Goal: Transaction & Acquisition: Subscribe to service/newsletter

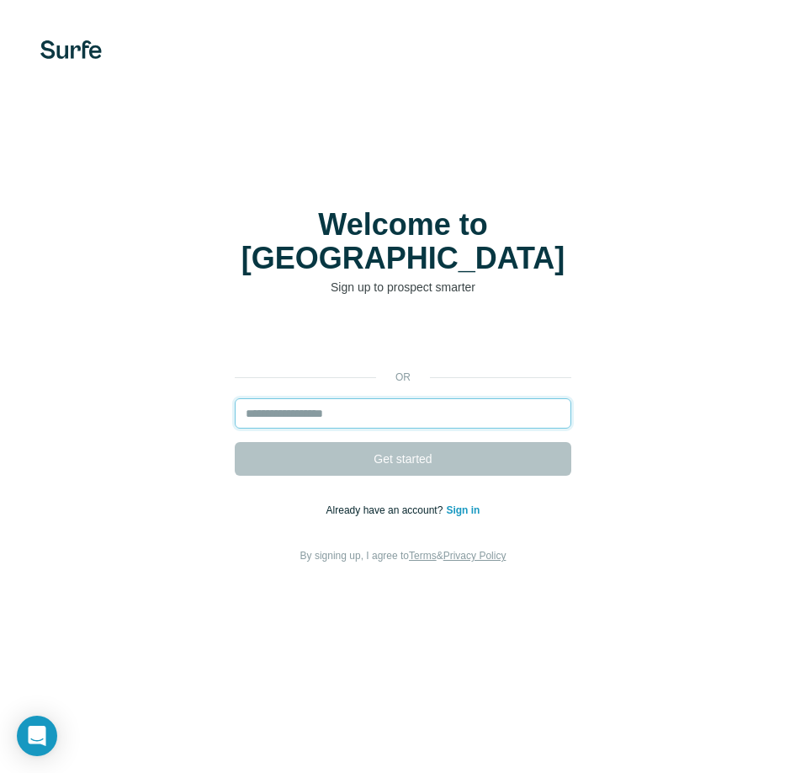
click at [359, 401] on input "email" at bounding box center [403, 413] width 337 height 30
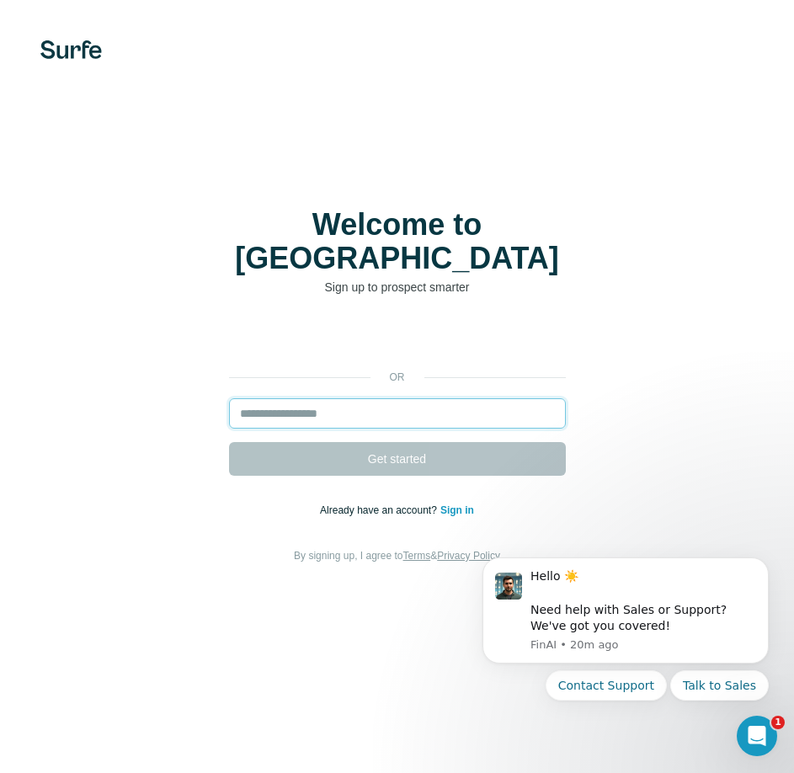
click at [361, 398] on input "email" at bounding box center [397, 413] width 337 height 30
paste input "**********"
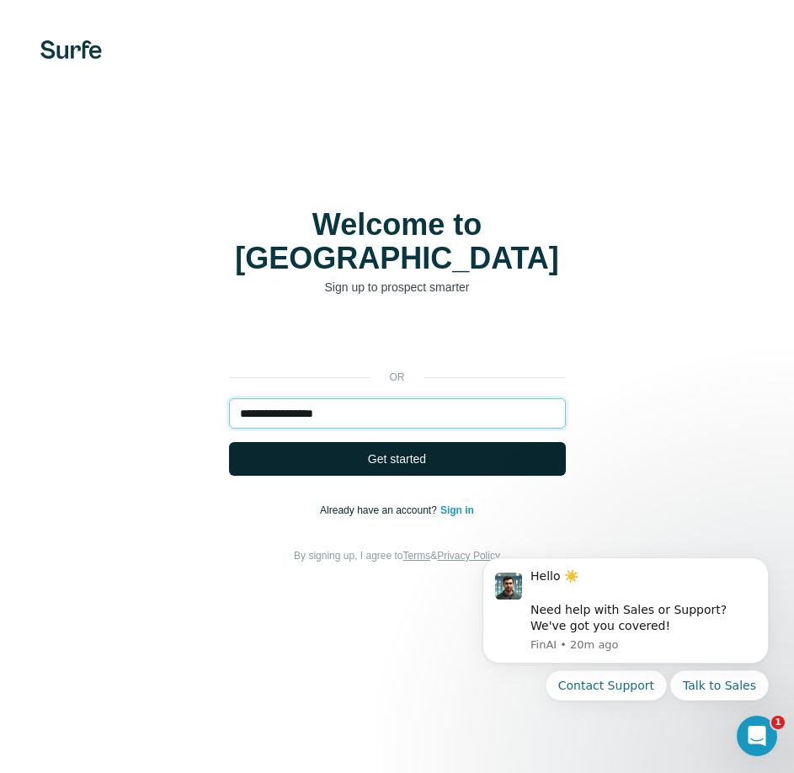
type input "**********"
click at [383, 450] on span "Get started" at bounding box center [397, 458] width 58 height 17
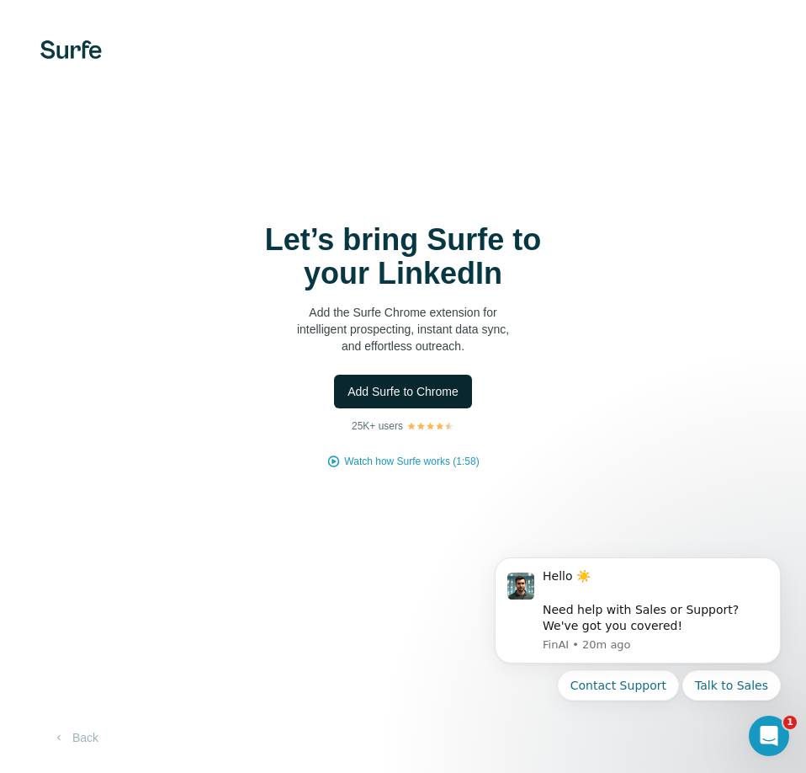
click at [449, 395] on span "Add Surfe to Chrome" at bounding box center [403, 391] width 111 height 17
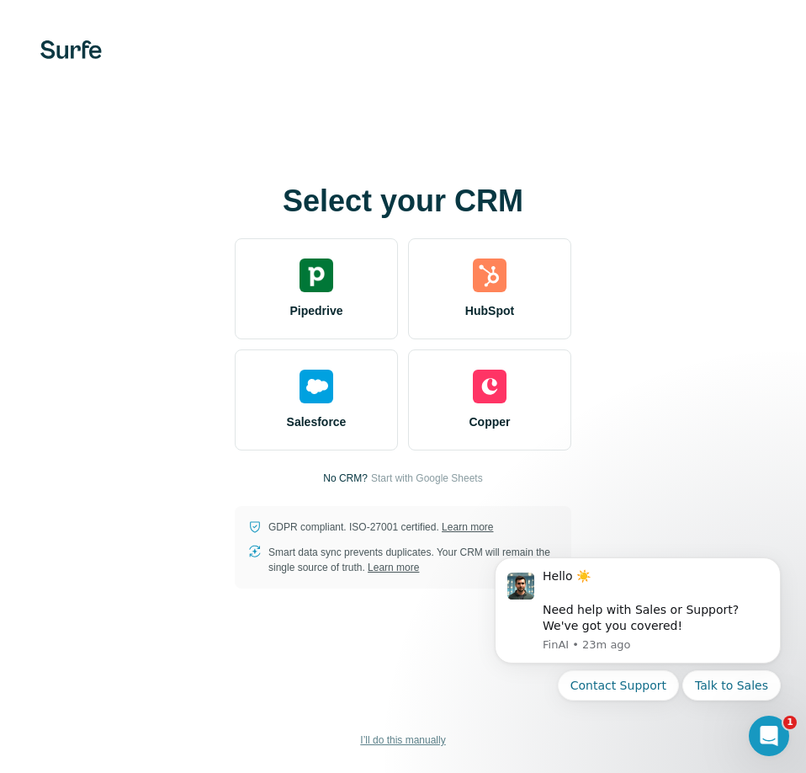
click at [410, 747] on span "I’ll do this manually" at bounding box center [402, 739] width 85 height 15
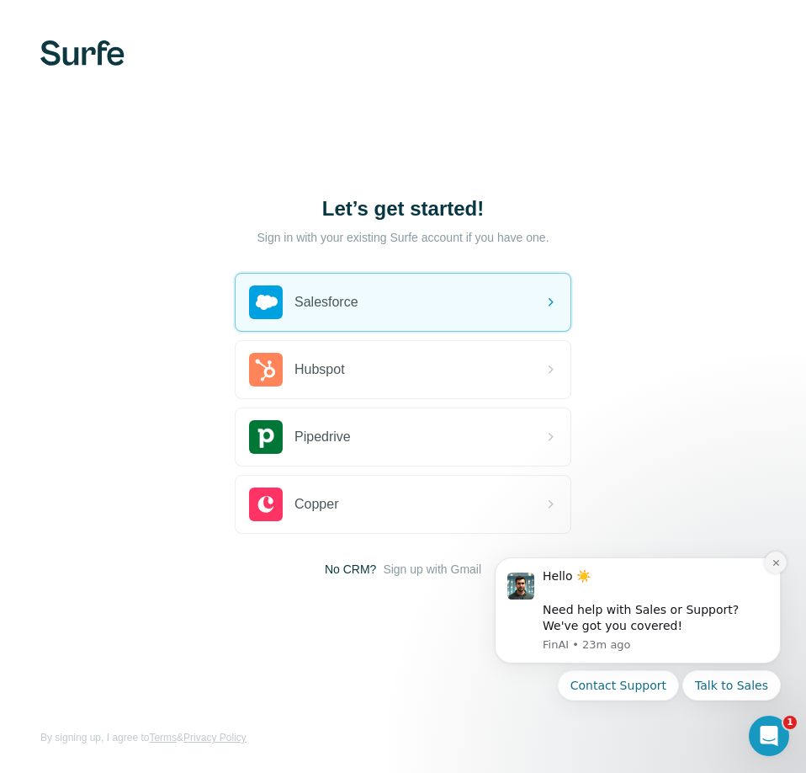
click at [776, 562] on icon "Dismiss notification" at bounding box center [776, 563] width 6 height 6
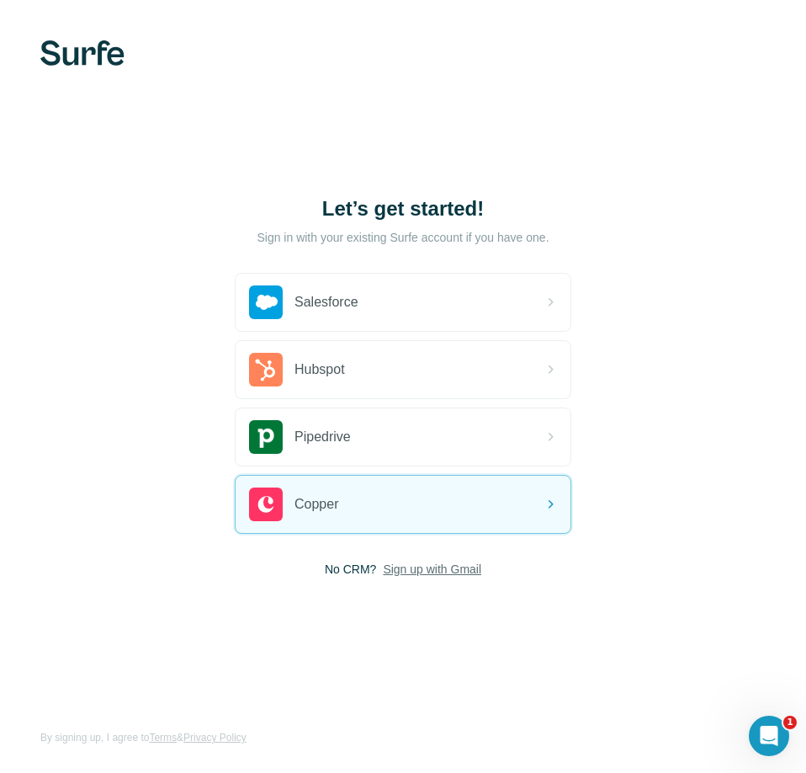
click at [437, 569] on span "Sign up with Gmail" at bounding box center [432, 569] width 98 height 17
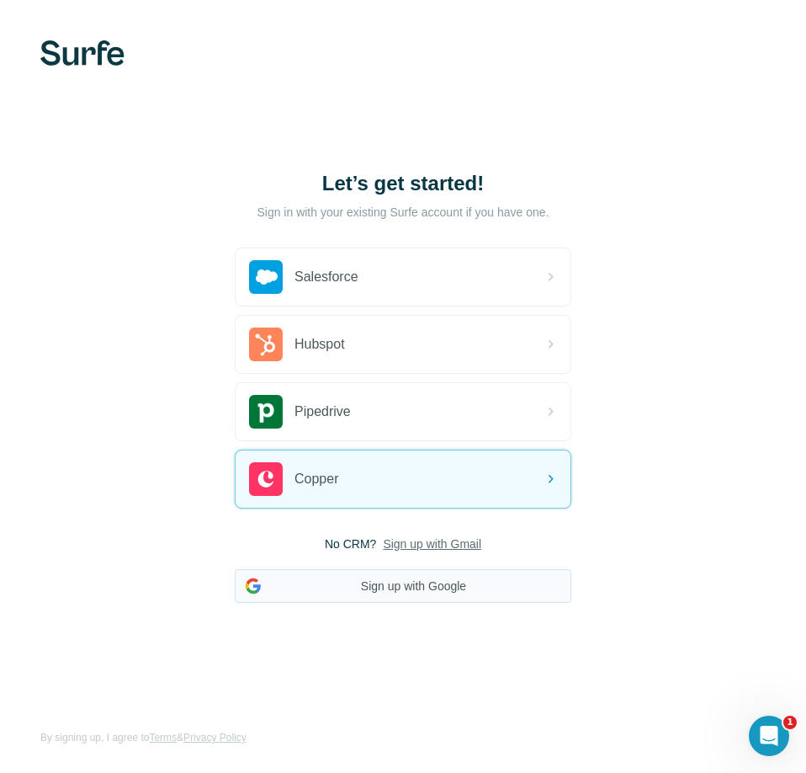
click at [419, 596] on button "Sign up with Google" at bounding box center [403, 586] width 337 height 34
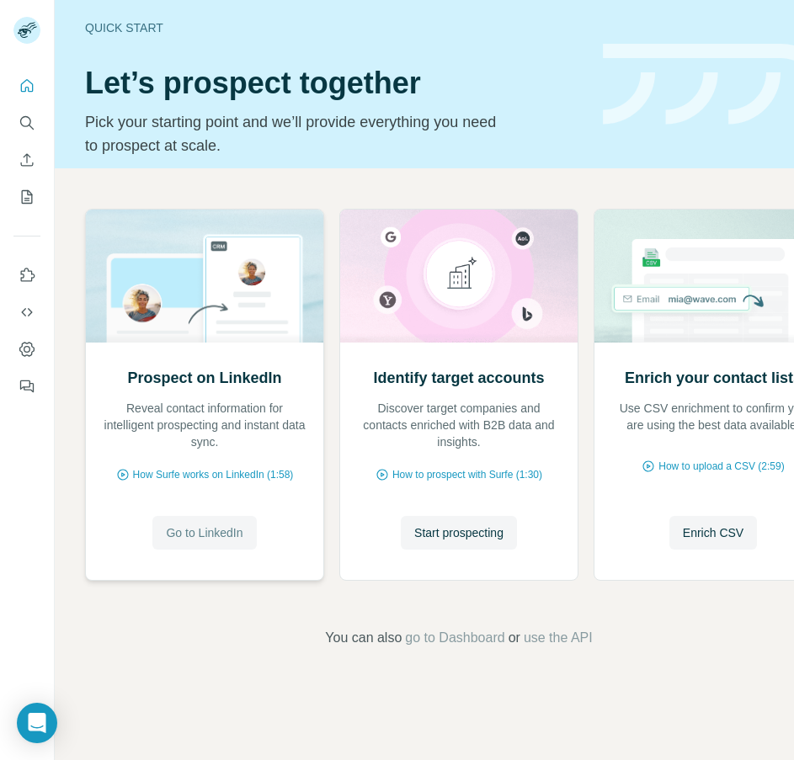
click at [194, 534] on span "Go to LinkedIn" at bounding box center [204, 532] width 77 height 17
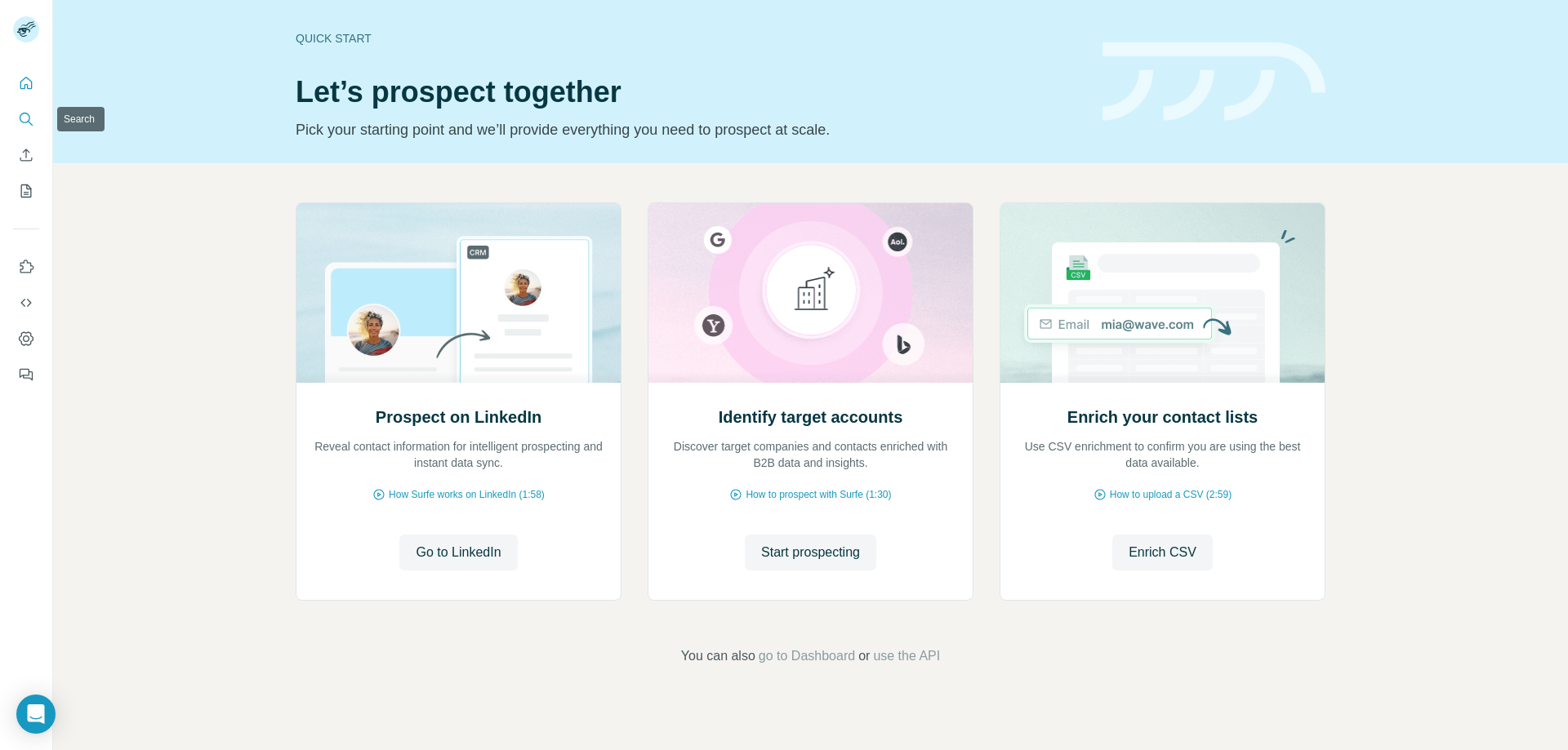
click at [23, 127] on button "Search" at bounding box center [25, 119] width 26 height 29
click at [26, 117] on icon "Search" at bounding box center [26, 118] width 16 height 16
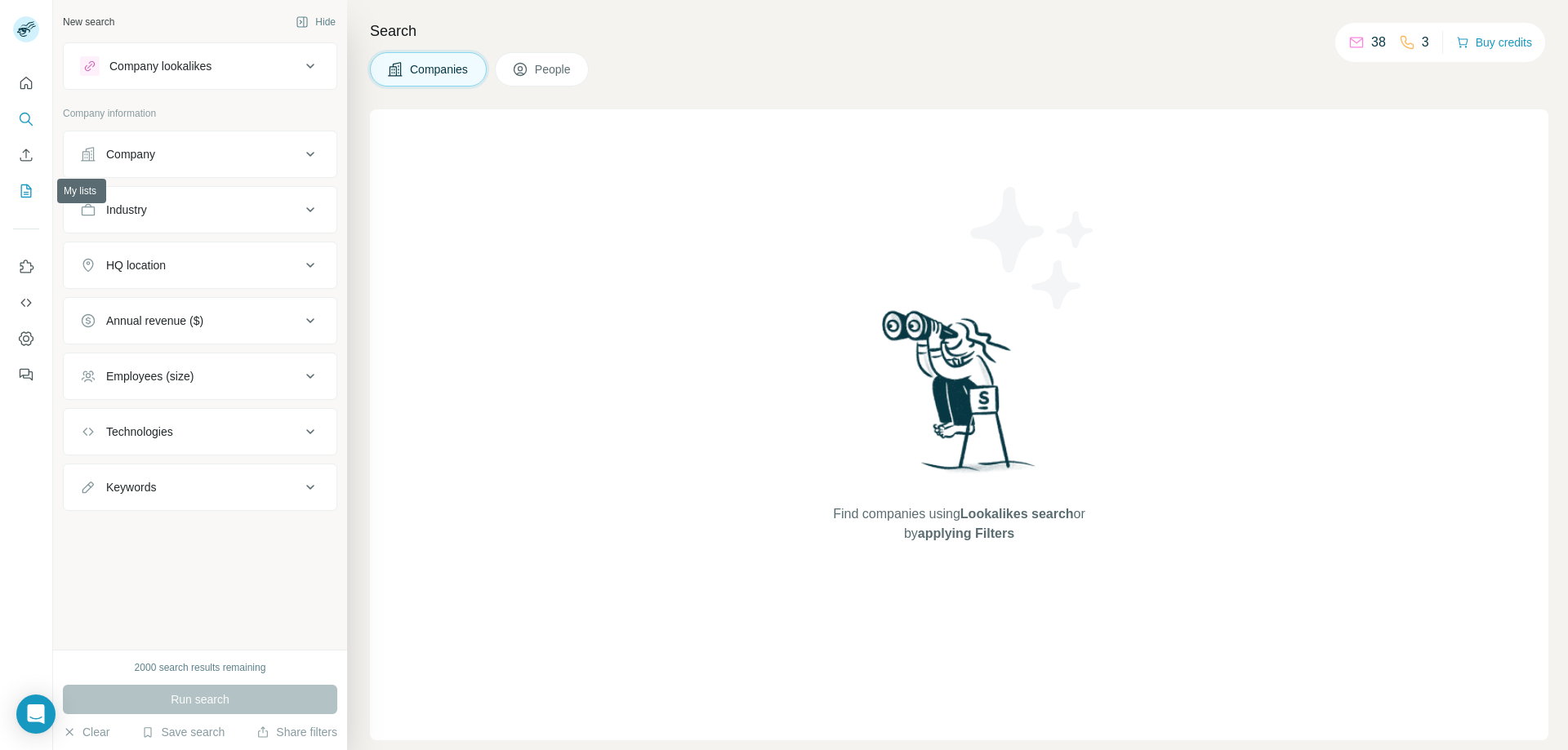
click at [31, 193] on icon "My lists" at bounding box center [26, 190] width 11 height 13
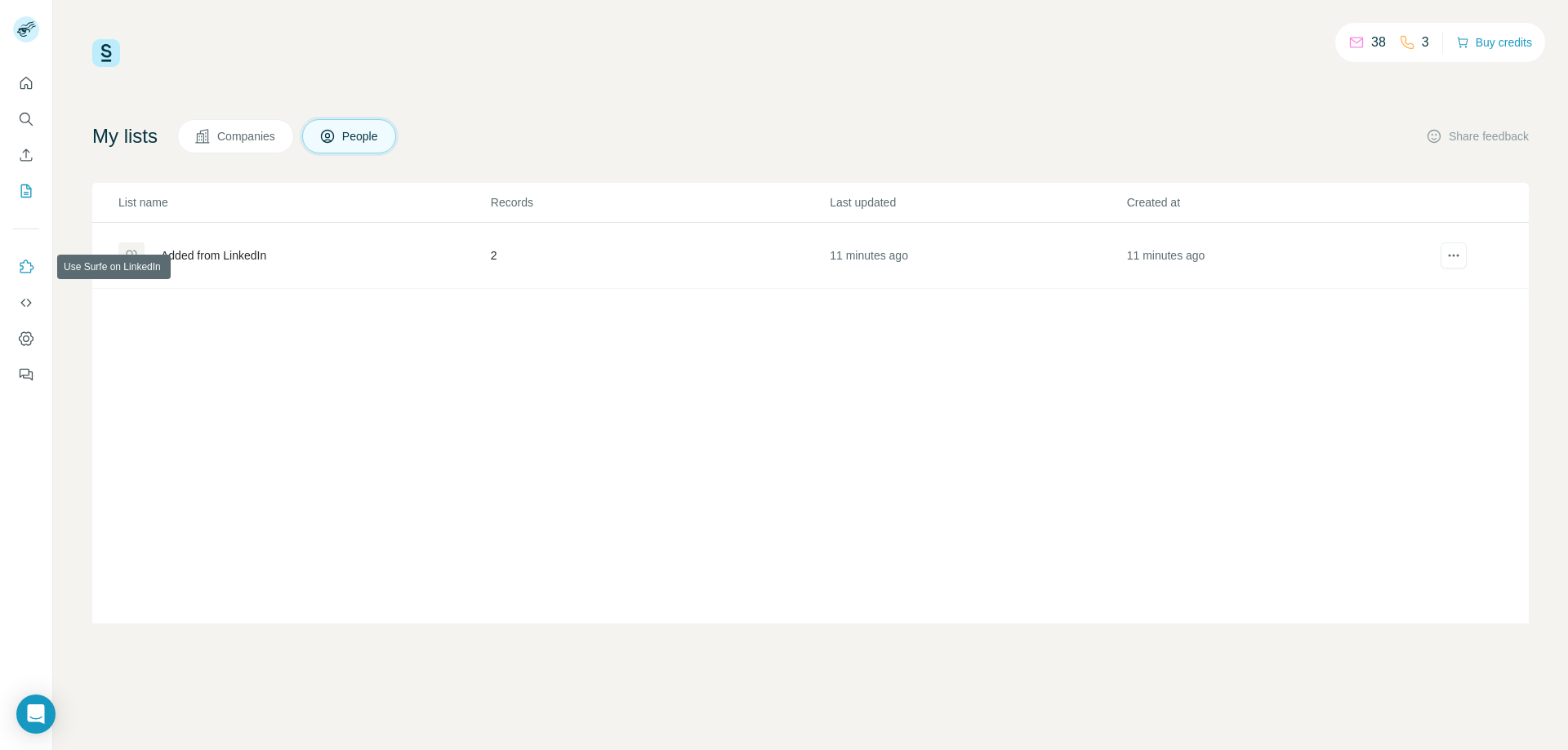
click at [22, 266] on icon "Use Surfe on LinkedIn" at bounding box center [26, 267] width 16 height 16
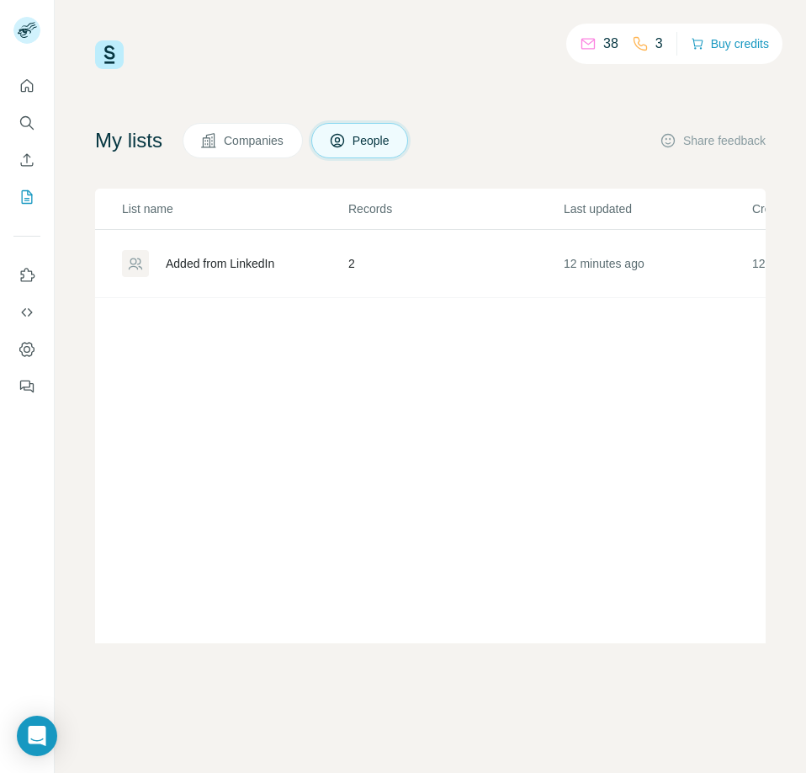
click at [608, 41] on p "38" at bounding box center [610, 44] width 15 height 20
click at [260, 145] on span "Companies" at bounding box center [254, 140] width 61 height 17
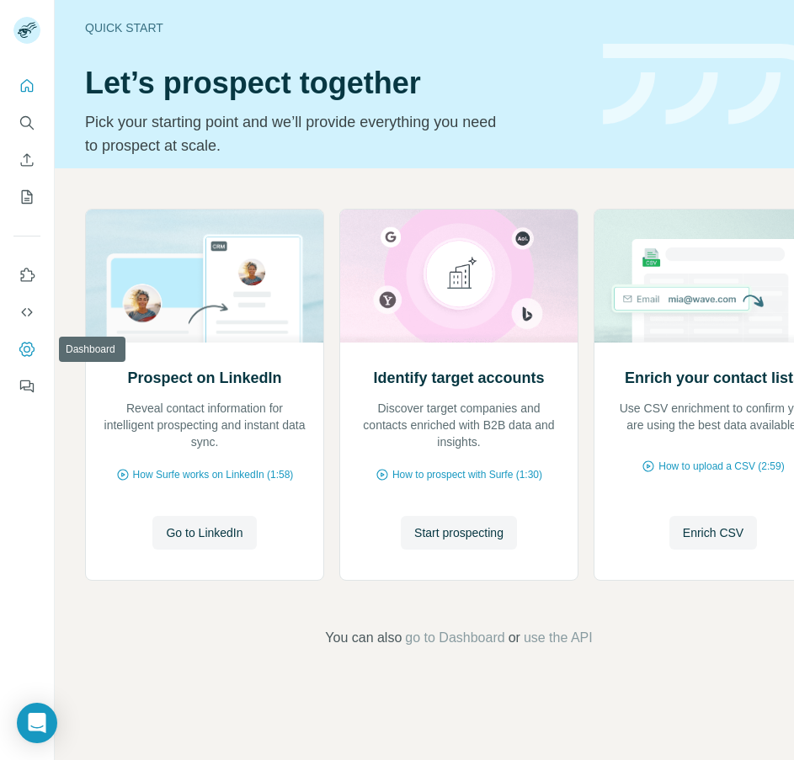
click at [28, 353] on icon "Dashboard" at bounding box center [27, 349] width 17 height 17
